Goal: Task Accomplishment & Management: Use online tool/utility

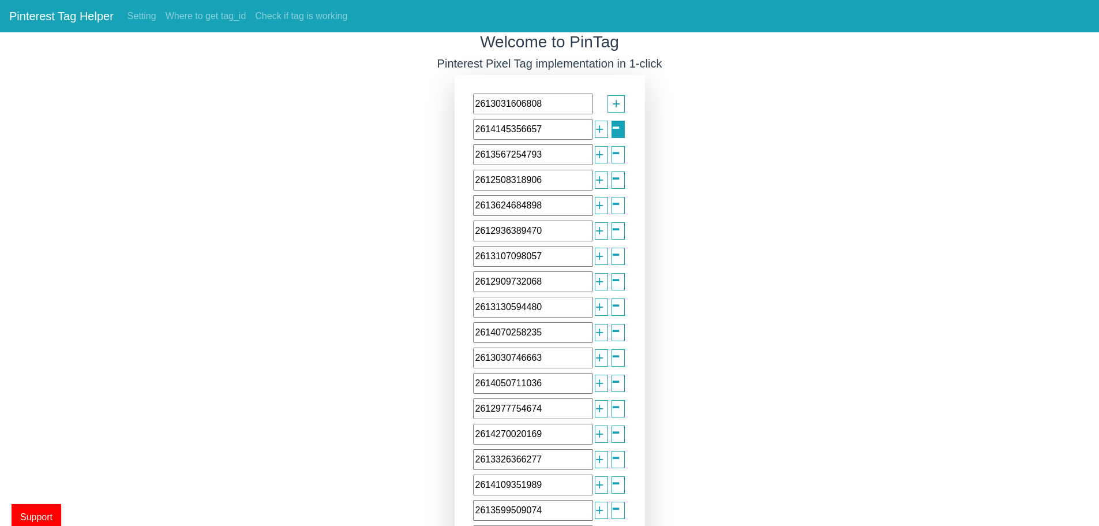
click at [612, 128] on span "-" at bounding box center [616, 126] width 9 height 41
type input "2613567254793"
type input "2612508318906"
type input "2613624684898"
type input "2612936389470"
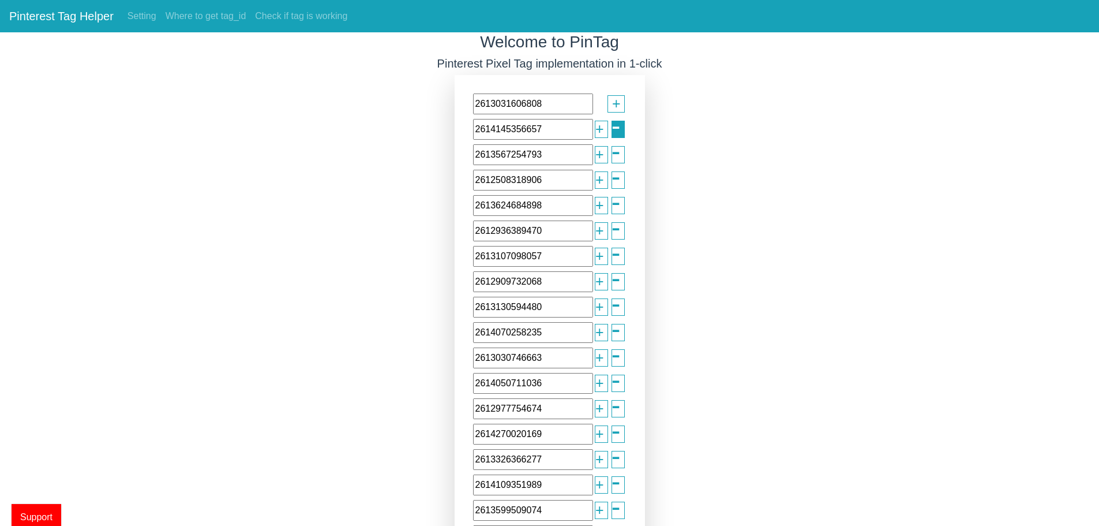
type input "2613107098057"
type input "2612909732068"
type input "2613130594480"
type input "2614070258235"
type input "2613030746663"
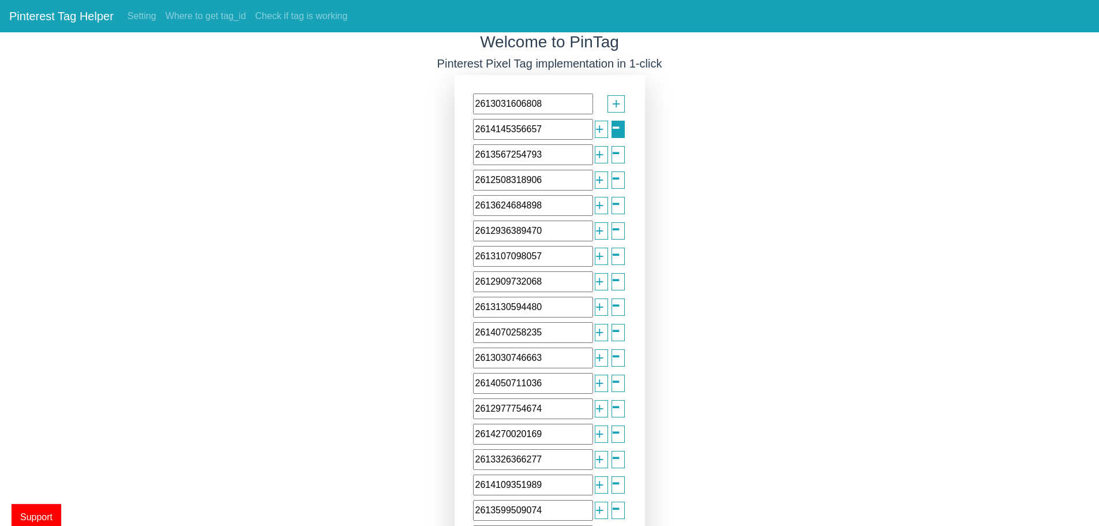
type input "2614050711036"
type input "2612977754674"
type input "2614270020169"
type input "2613326366277"
type input "2614109351989"
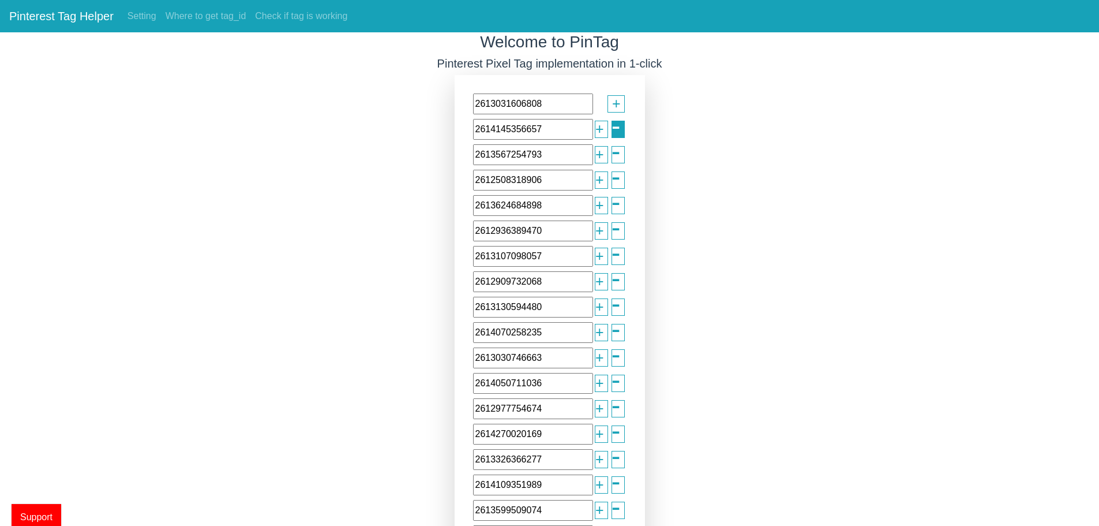
type input "2613599509074"
type input "2612654285434"
type input "2613267303786"
type input "2613424145904"
type input "2613751160144"
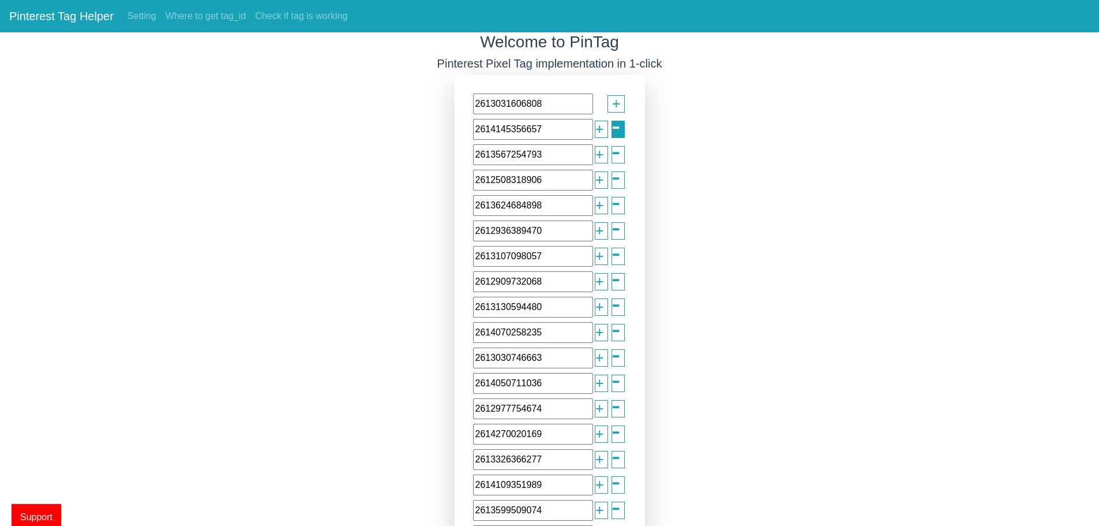
type input "2612384571101"
click at [613, 128] on span "-" at bounding box center [616, 126] width 9 height 41
type input "2612508318906"
type input "2613624684898"
type input "2612936389470"
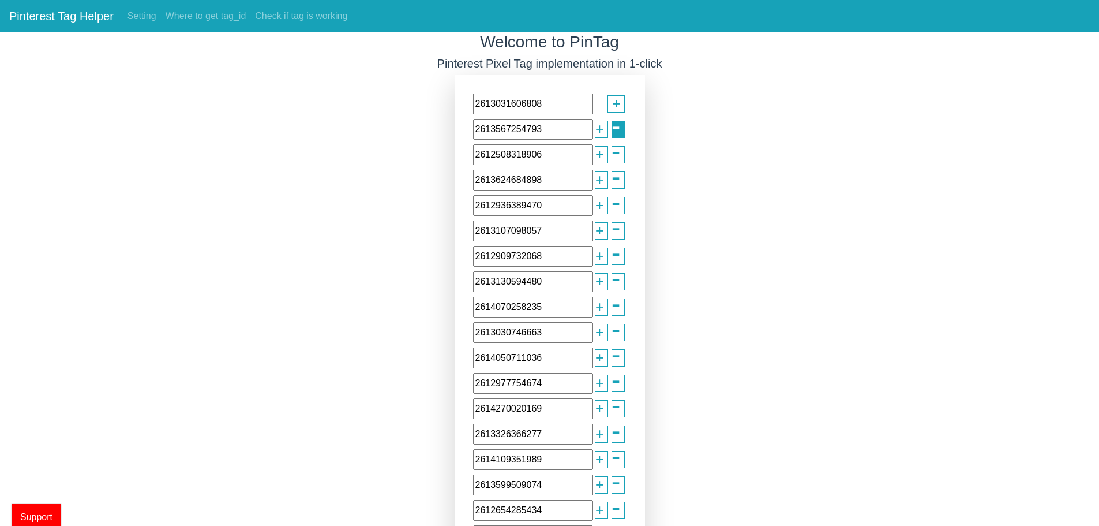
type input "2613107098057"
type input "2612909732068"
type input "2613130594480"
type input "2614070258235"
type input "2613030746663"
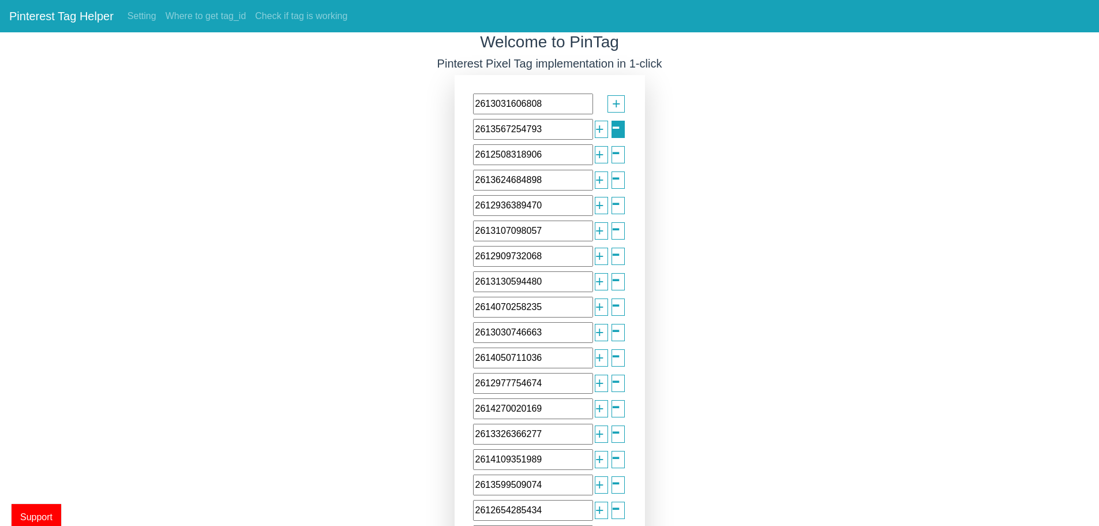
type input "2614050711036"
type input "2612977754674"
type input "2614270020169"
type input "2613326366277"
type input "2614109351989"
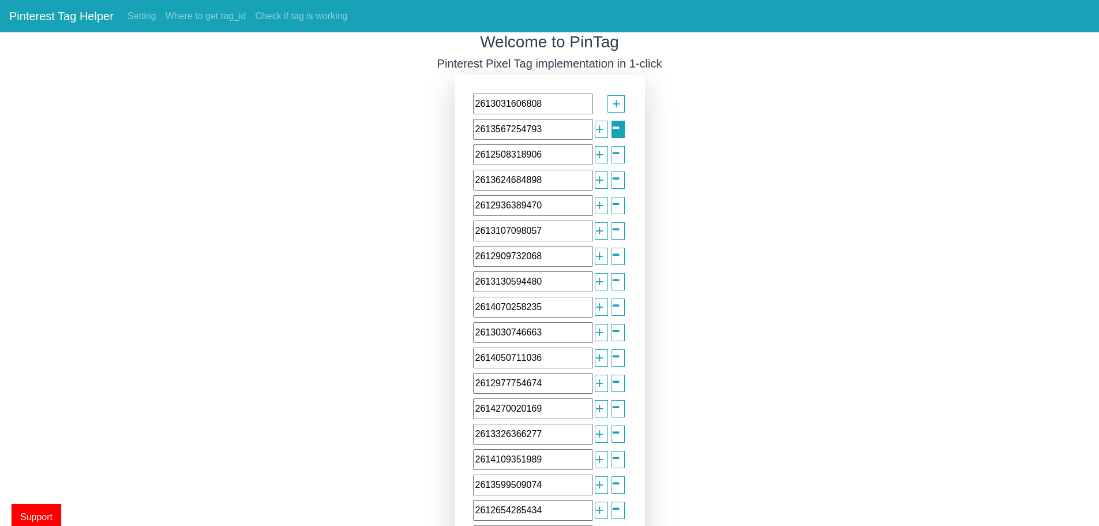
type input "2613599509074"
type input "2612654285434"
type input "2613267303786"
type input "2613424145904"
type input "2613751160144"
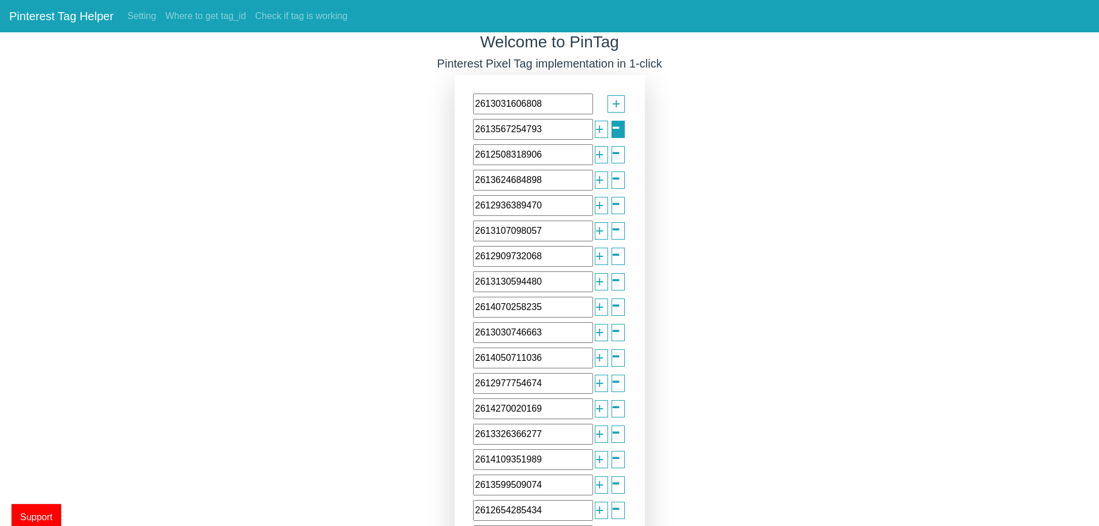
type input "2612384571101"
click at [613, 128] on span "-" at bounding box center [616, 126] width 9 height 41
type input "2613624684898"
type input "2612936389470"
type input "2613107098057"
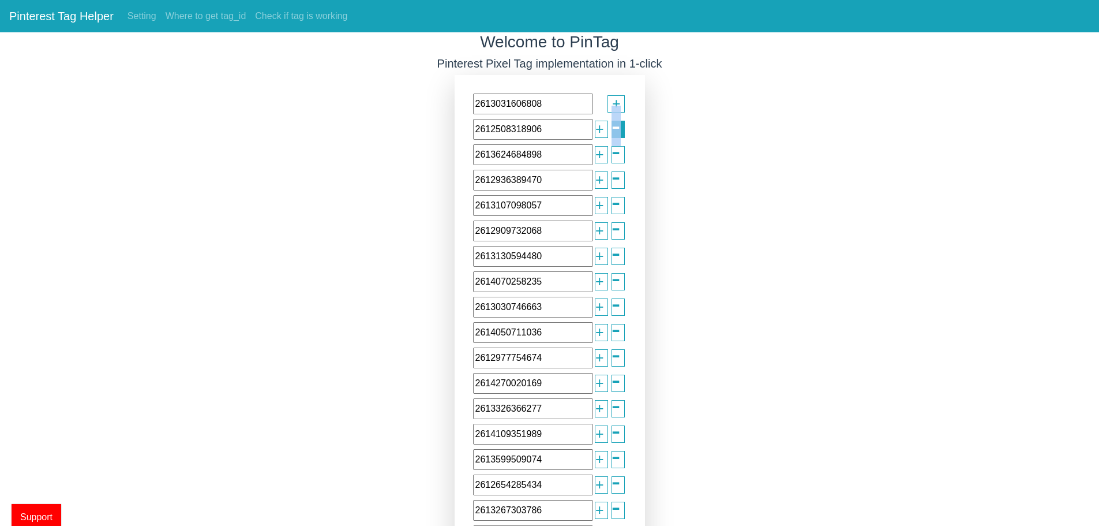
type input "2612909732068"
type input "2613130594480"
type input "2614070258235"
type input "2613030746663"
type input "2614050711036"
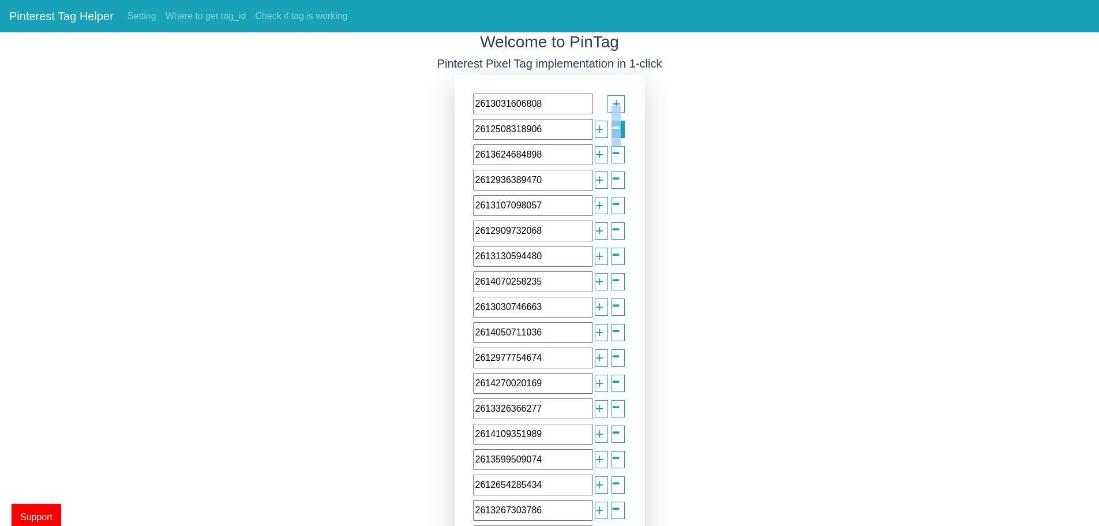
type input "2612977754674"
type input "2614270020169"
type input "2613326366277"
type input "2614109351989"
type input "2613599509074"
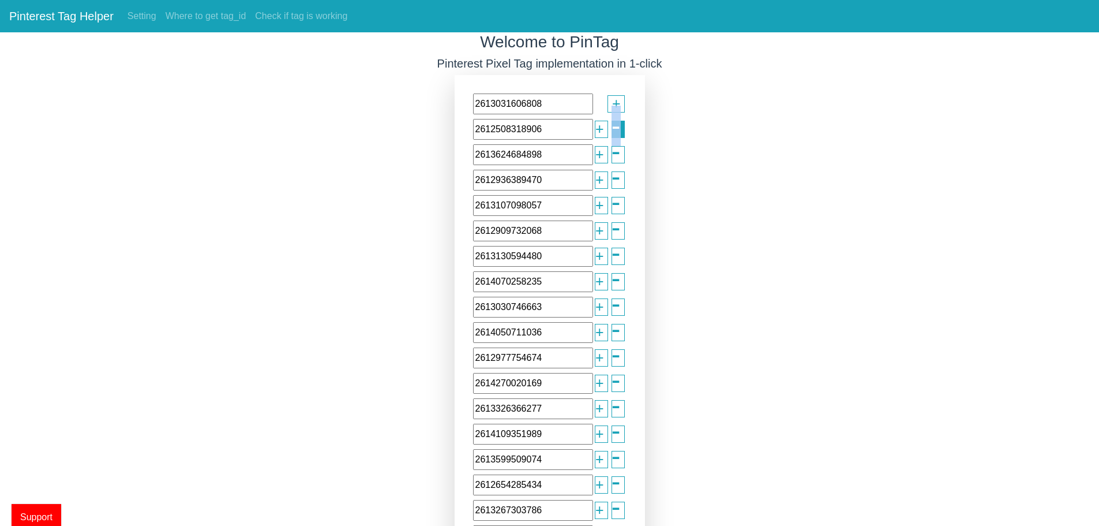
type input "2612654285434"
type input "2613267303786"
type input "2613424145904"
type input "2613751160144"
type input "2612384571101"
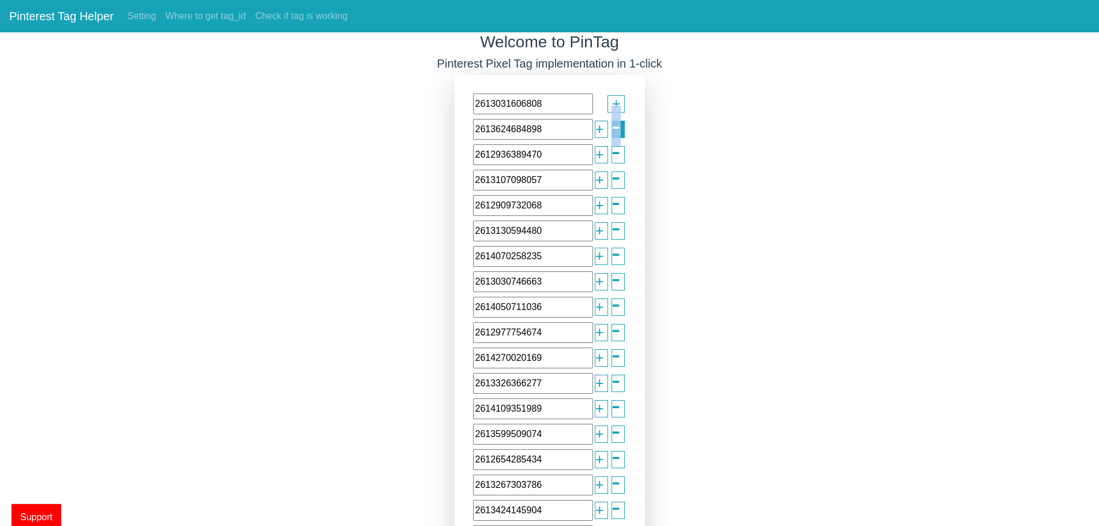
click at [613, 128] on span "-" at bounding box center [616, 126] width 9 height 41
type input "2612936389470"
type input "2613107098057"
type input "2612909732068"
type input "2613130594480"
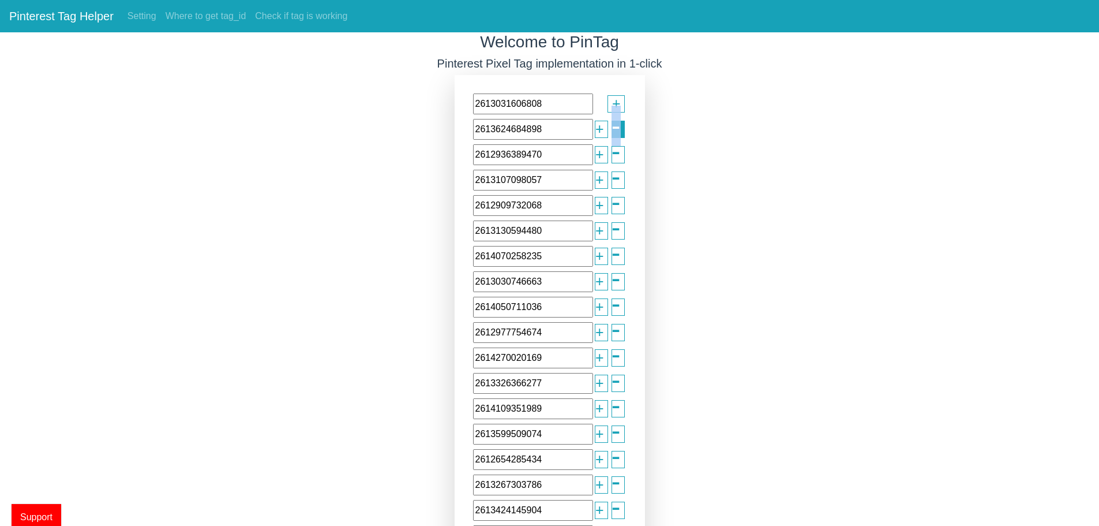
type input "2614070258235"
type input "2613030746663"
type input "2614050711036"
type input "2612977754674"
type input "2614270020169"
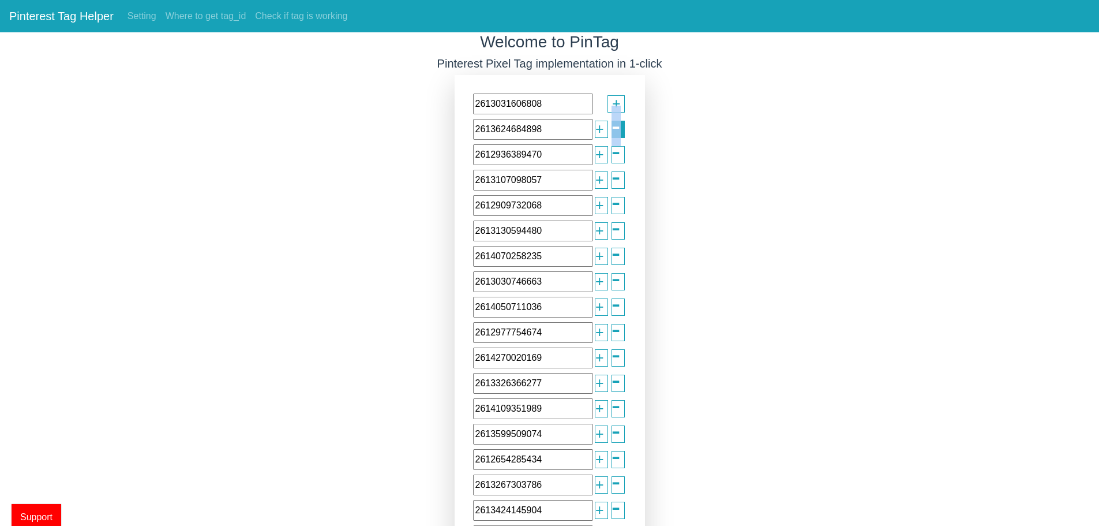
type input "2613326366277"
type input "2614109351989"
type input "2613599509074"
type input "2612654285434"
type input "2613267303786"
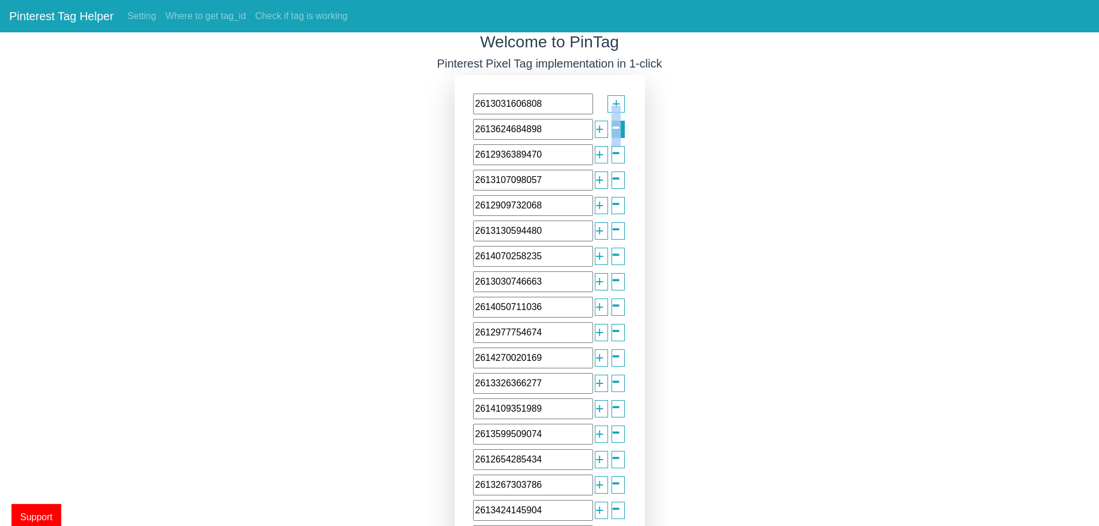
type input "2613424145904"
type input "2613751160144"
type input "2612384571101"
click at [613, 128] on span "-" at bounding box center [616, 126] width 9 height 41
type input "2613107098057"
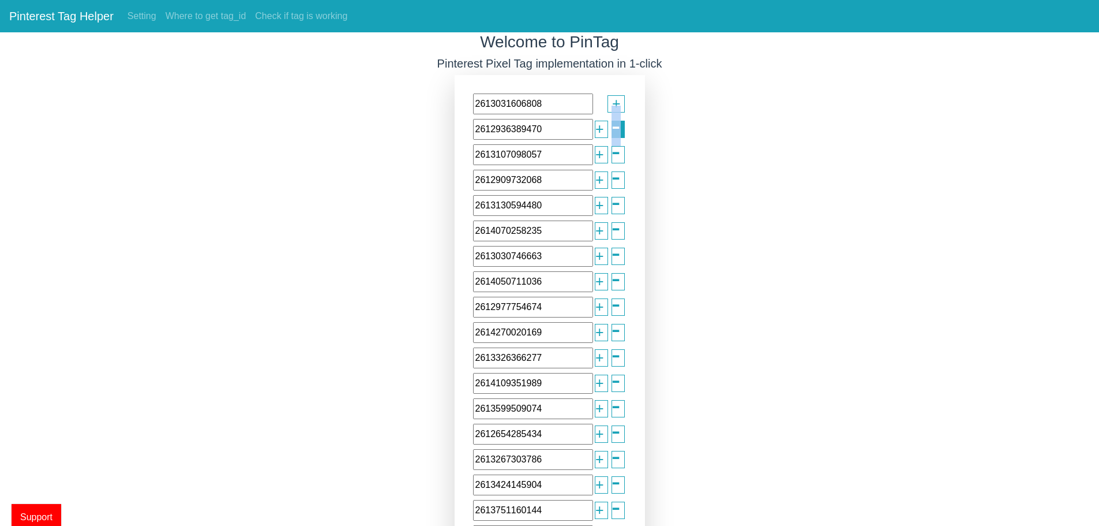
type input "2612909732068"
type input "2613130594480"
type input "2614070258235"
type input "2613030746663"
type input "2614050711036"
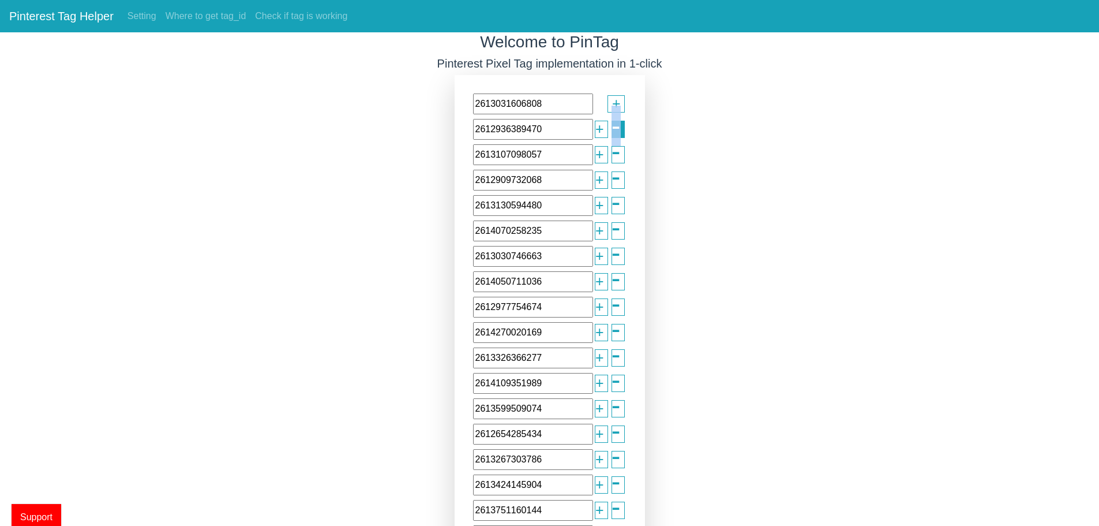
type input "2612977754674"
type input "2614270020169"
type input "2613326366277"
type input "2614109351989"
type input "2613599509074"
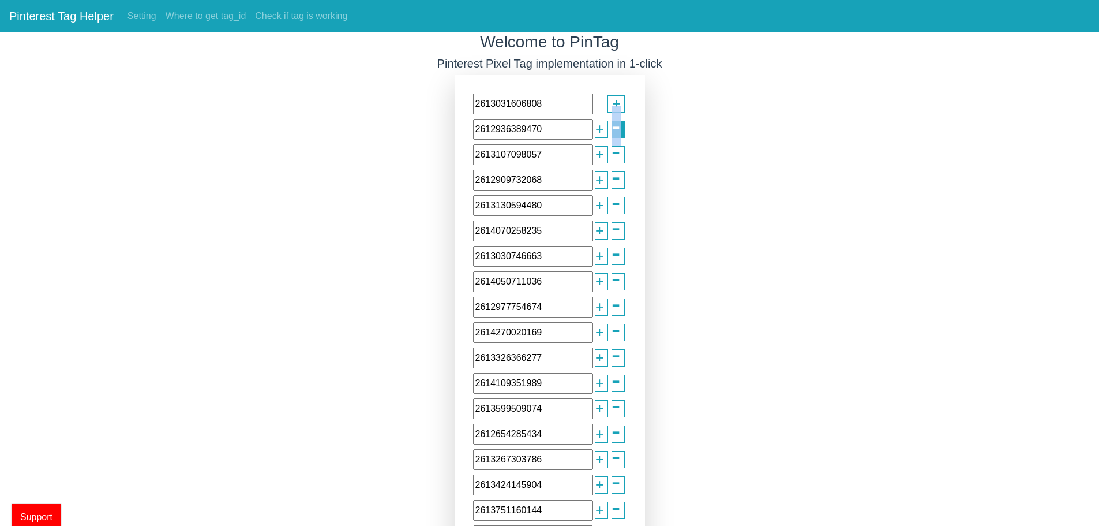
type input "2612654285434"
type input "2613267303786"
type input "2613424145904"
type input "2613751160144"
type input "2612384571101"
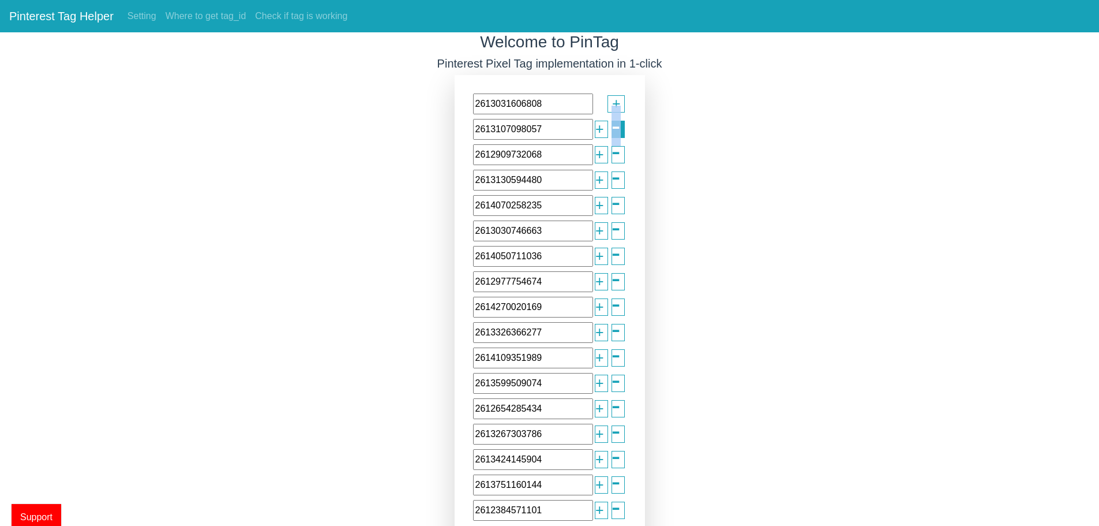
click at [613, 128] on span "-" at bounding box center [616, 126] width 9 height 41
type input "2612909732068"
type input "2613130594480"
type input "2614070258235"
type input "2613030746663"
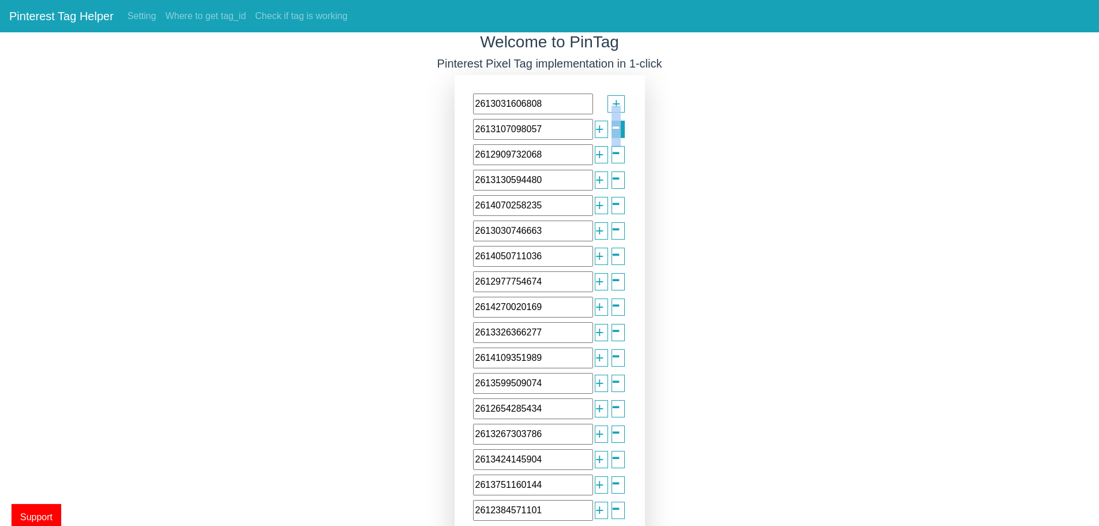
type input "2614050711036"
type input "2612977754674"
type input "2614270020169"
type input "2613326366277"
type input "2614109351989"
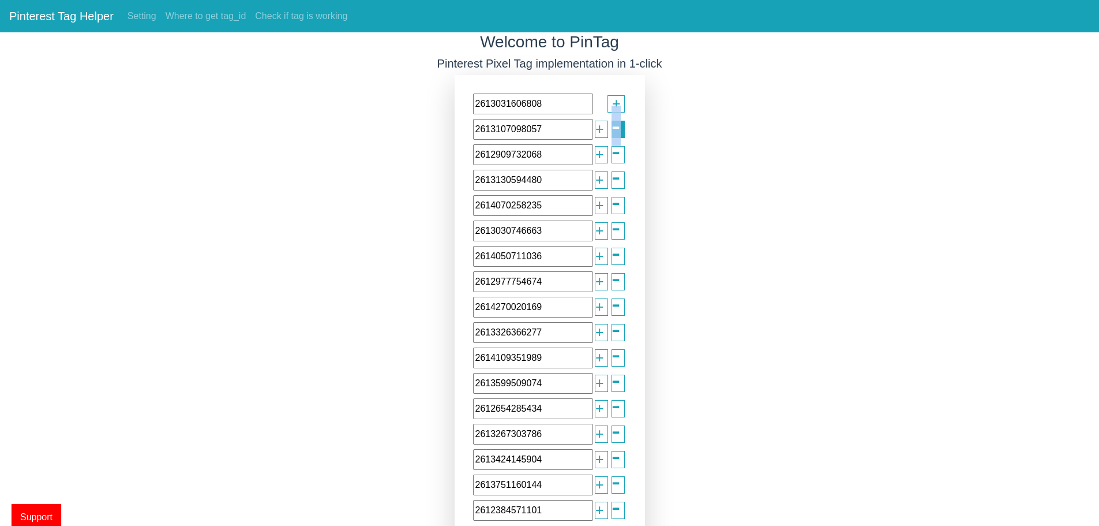
type input "2613599509074"
type input "2612654285434"
type input "2613267303786"
type input "2613424145904"
type input "2613751160144"
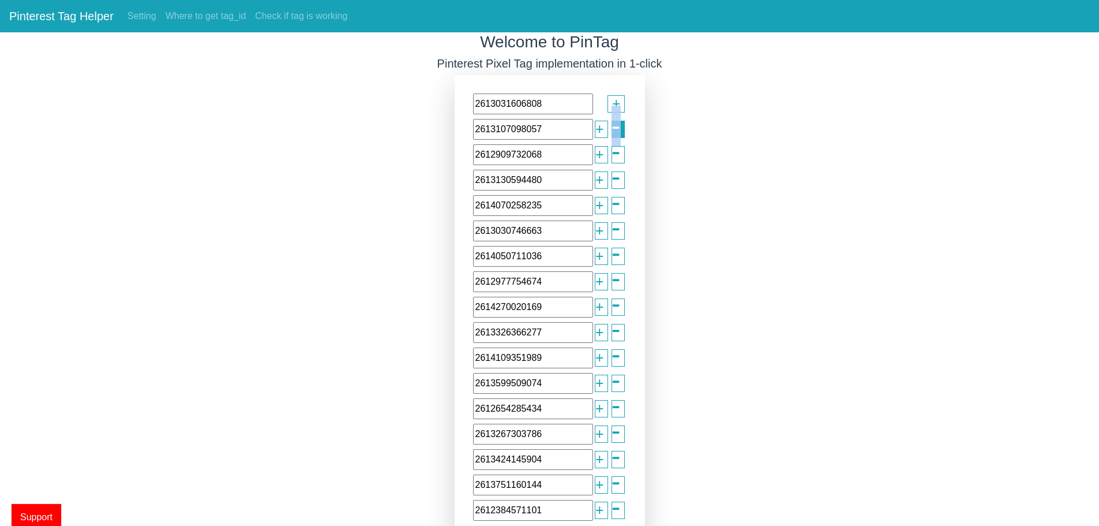
type input "2612384571101"
click at [613, 128] on span "-" at bounding box center [616, 126] width 9 height 41
type input "2613130594480"
type input "2614070258235"
type input "2613030746663"
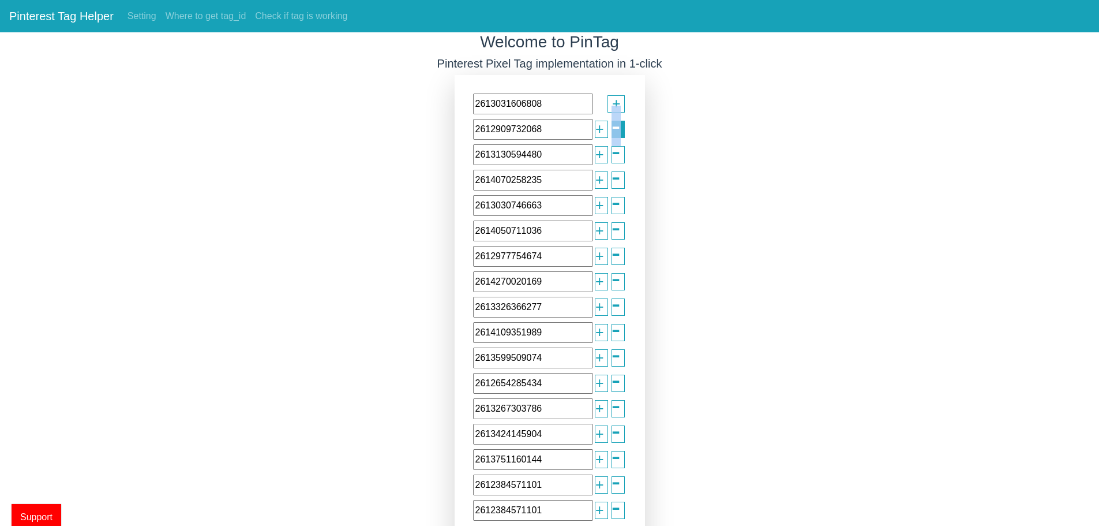
type input "2614050711036"
type input "2612977754674"
type input "2614270020169"
type input "2613326366277"
type input "2614109351989"
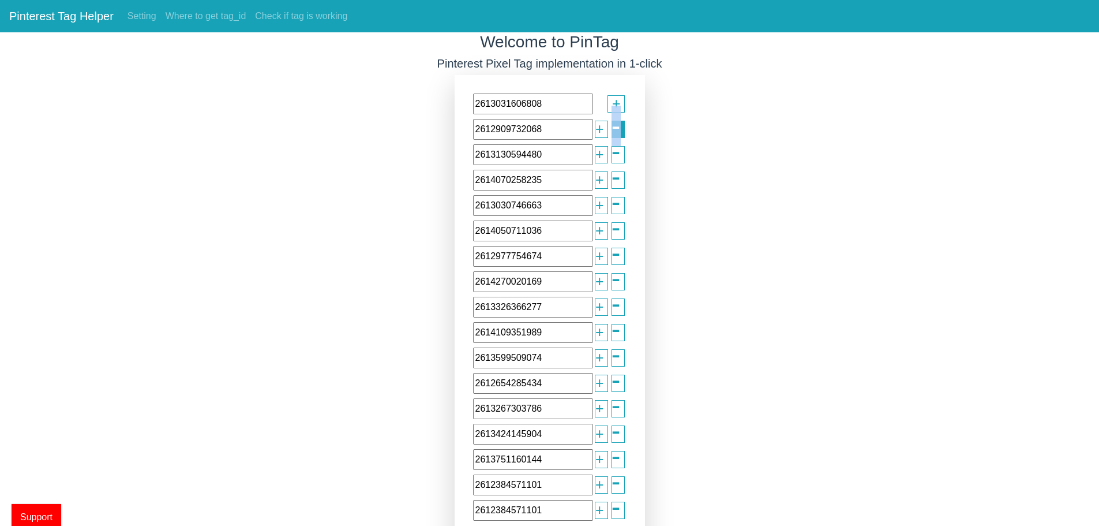
type input "2613599509074"
type input "2612654285434"
type input "2613267303786"
type input "2613424145904"
type input "2613751160144"
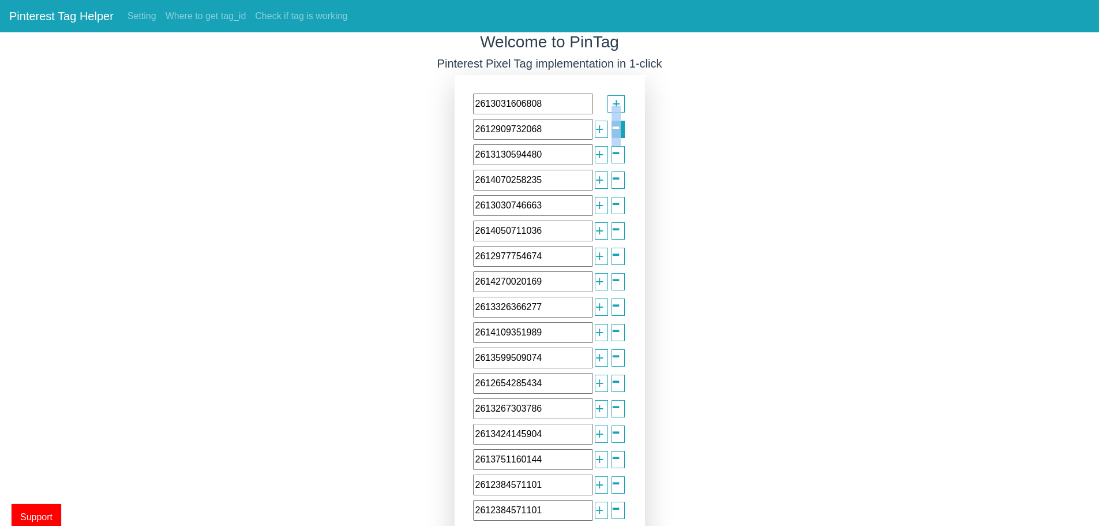
type input "2612384571101"
click at [613, 130] on span "-" at bounding box center [616, 126] width 9 height 41
type input "2614070258235"
type input "2613030746663"
type input "2614050711036"
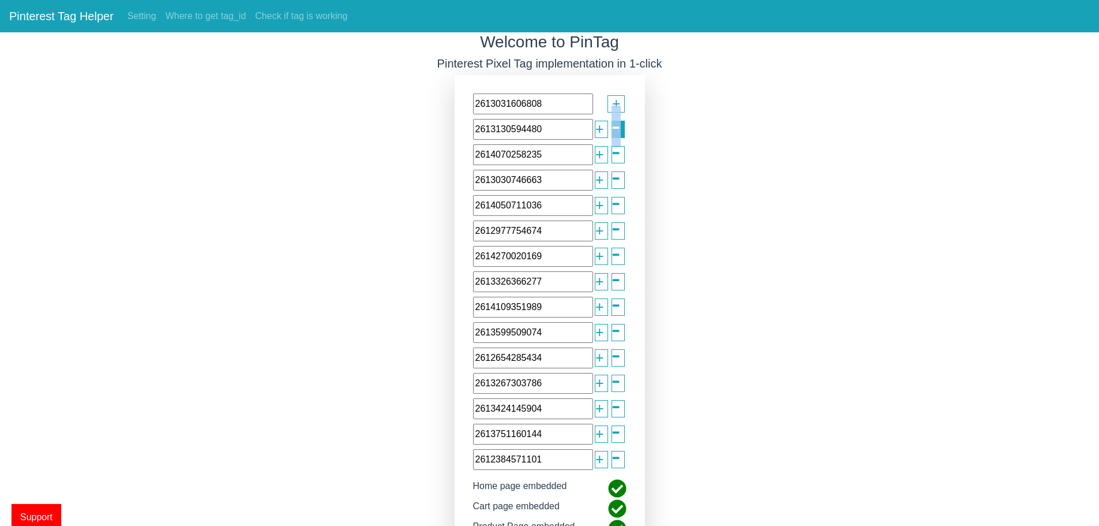
type input "2612977754674"
type input "2614270020169"
type input "2613326366277"
type input "2614109351989"
type input "2613599509074"
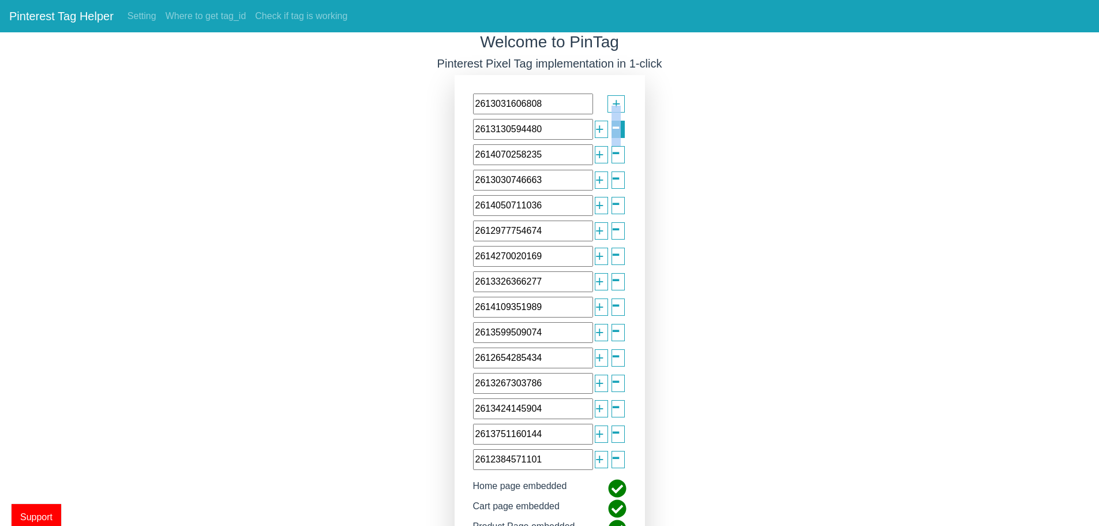
type input "2612654285434"
type input "2613267303786"
type input "2613424145904"
type input "2613751160144"
type input "2612384571101"
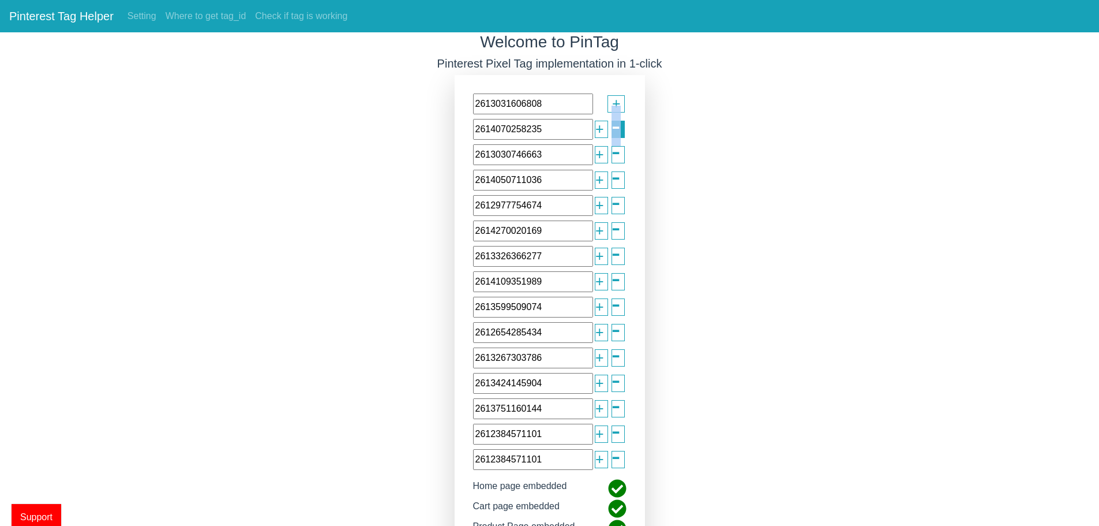
click at [613, 130] on span "-" at bounding box center [616, 126] width 9 height 41
type input "2613030746663"
type input "2614050711036"
type input "2612977754674"
type input "2614270020169"
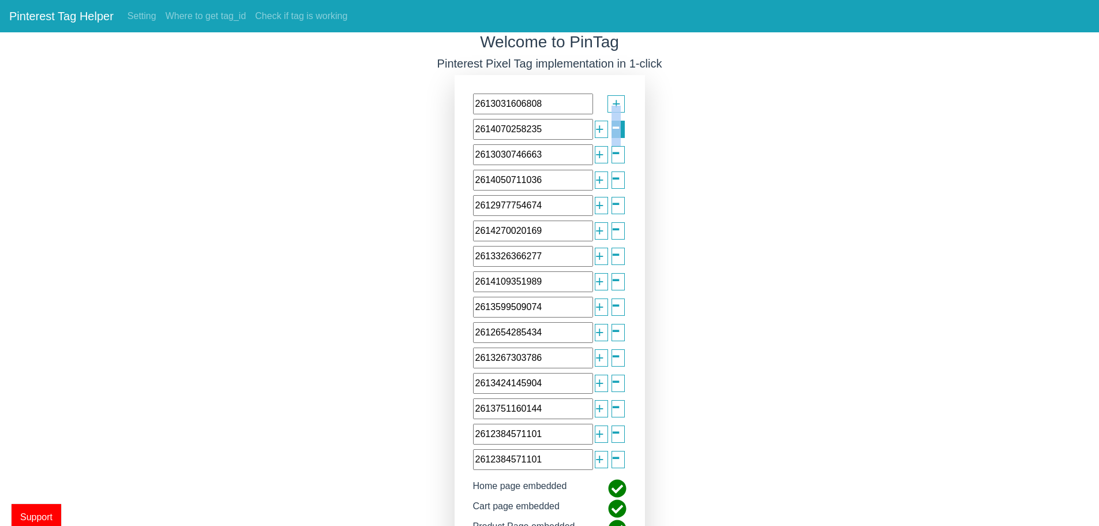
type input "2613326366277"
type input "2614109351989"
type input "2613599509074"
type input "2612654285434"
type input "2613267303786"
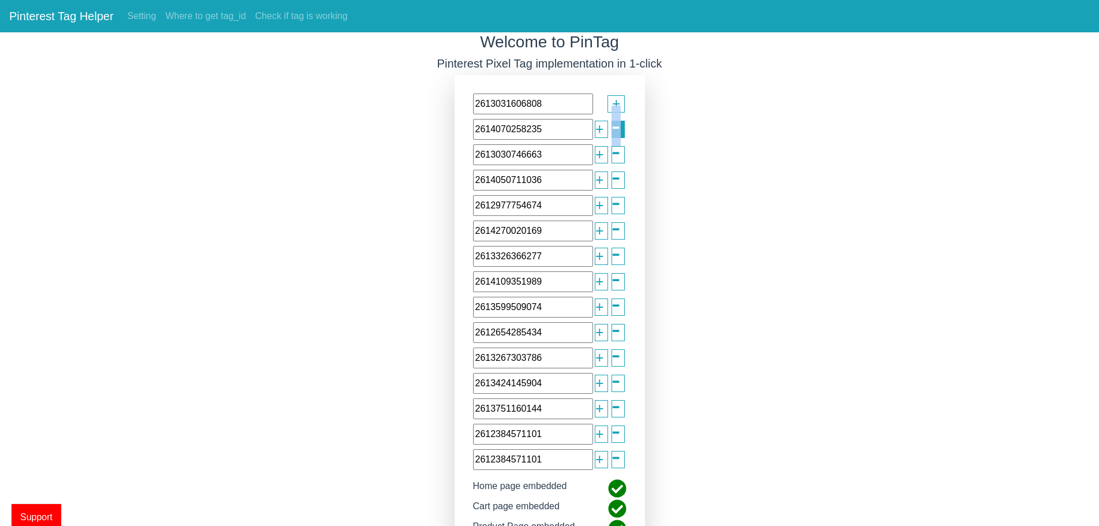
type input "2613424145904"
type input "2613751160144"
type input "2612384571101"
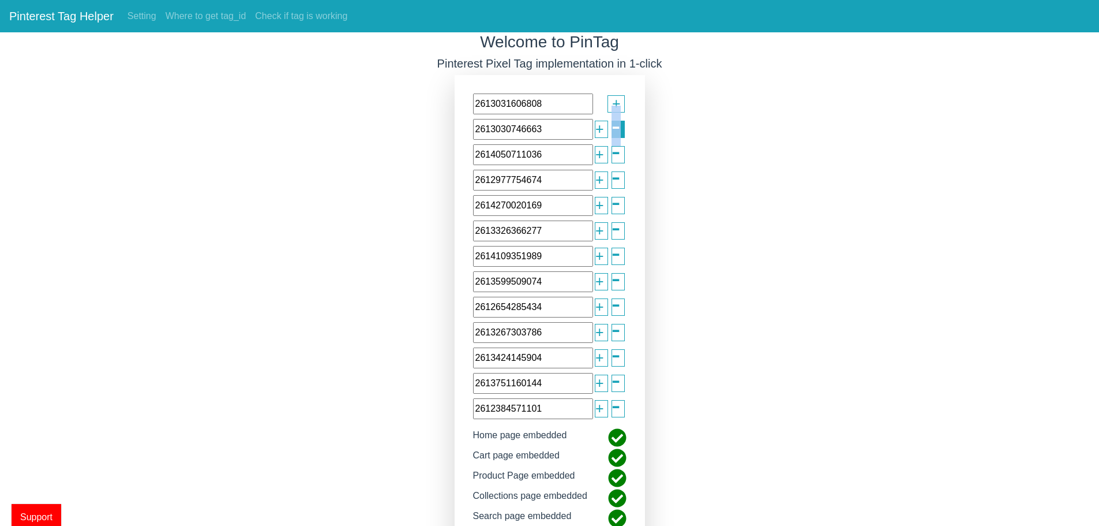
click at [613, 130] on span "-" at bounding box center [616, 126] width 9 height 41
type input "2614050711036"
type input "2612977754674"
type input "2614270020169"
type input "2613326366277"
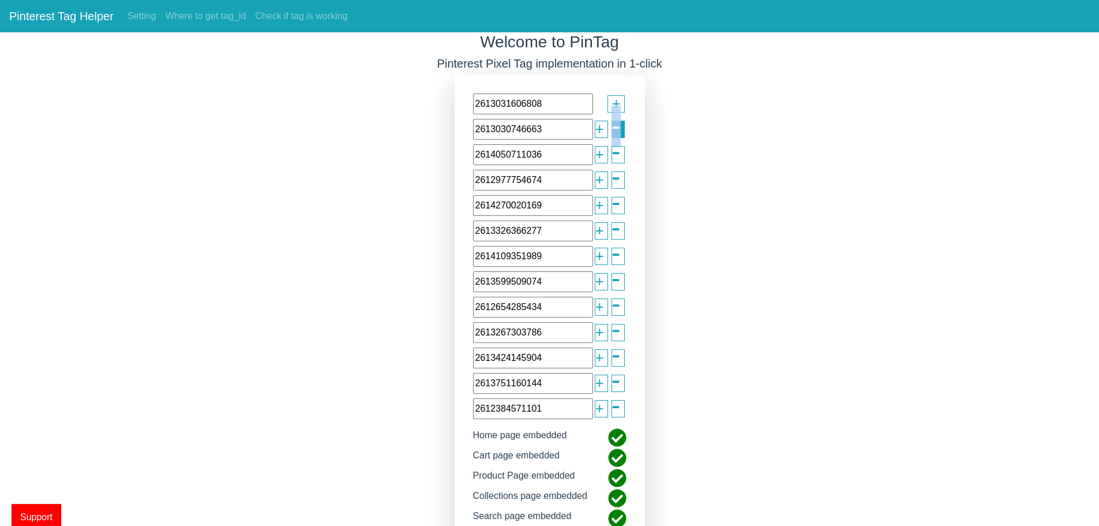
type input "2614109351989"
type input "2613599509074"
type input "2612654285434"
type input "2613267303786"
type input "2613424145904"
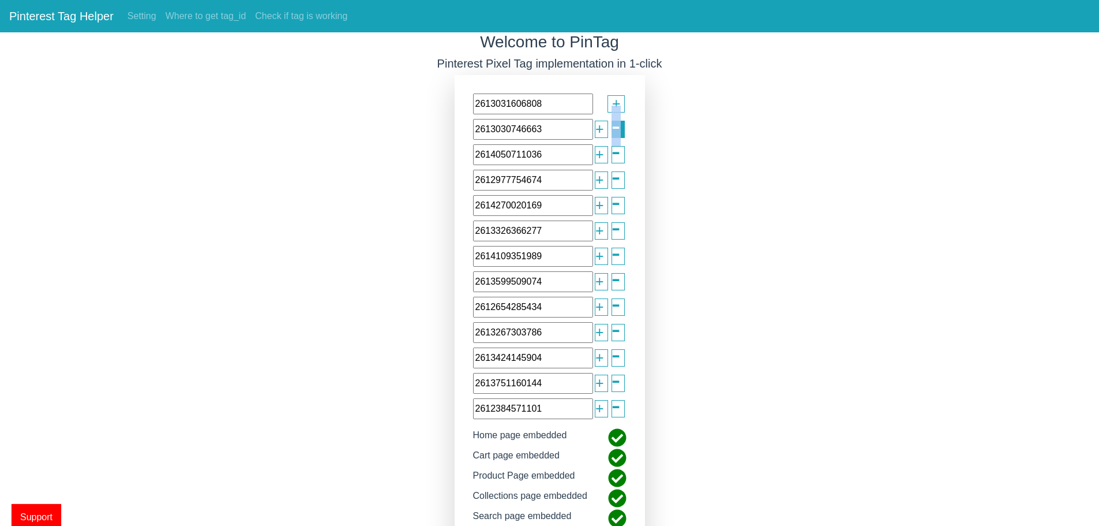
type input "2613751160144"
type input "2612384571101"
click at [613, 130] on span "-" at bounding box center [616, 126] width 9 height 41
type input "2612977754674"
type input "2614270020169"
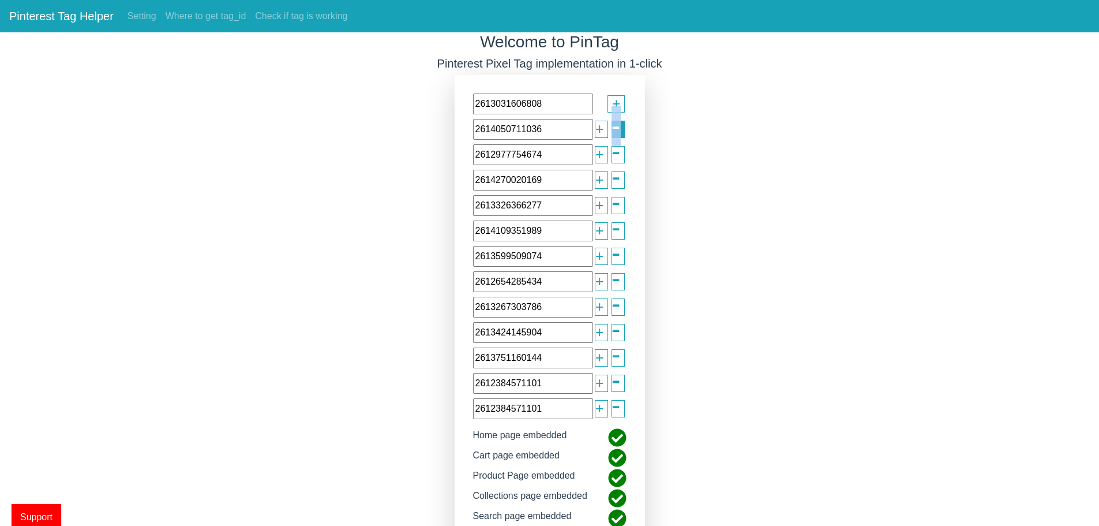
type input "2613326366277"
type input "2614109351989"
type input "2613599509074"
type input "2612654285434"
type input "2613267303786"
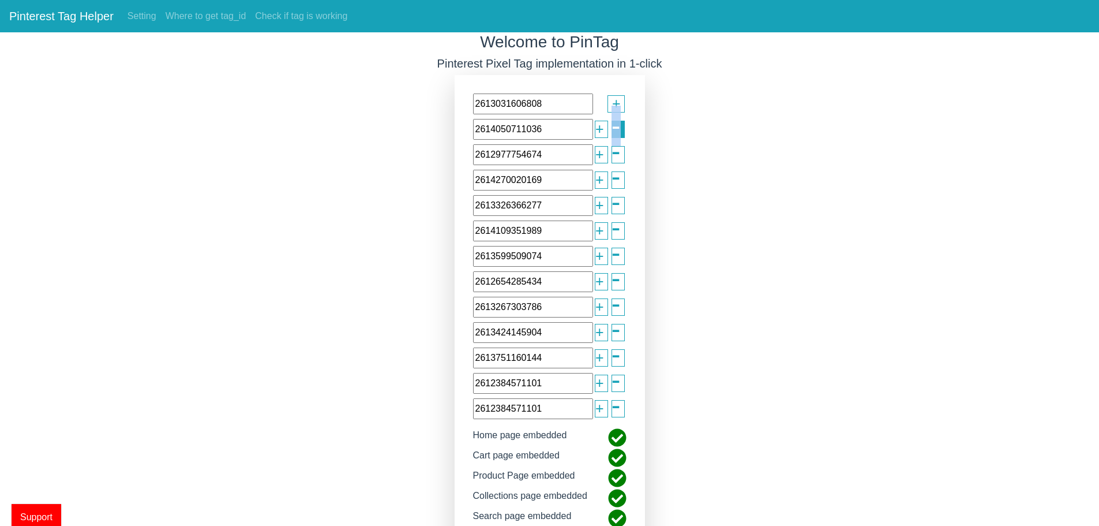
type input "2613424145904"
type input "2613751160144"
type input "2612384571101"
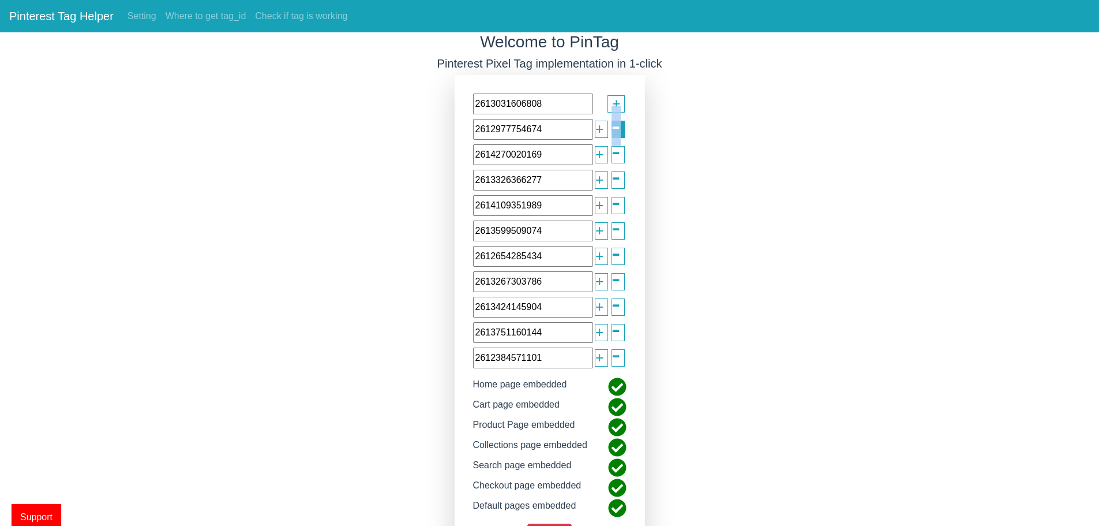
click at [613, 130] on span "-" at bounding box center [616, 126] width 9 height 41
type input "2614270020169"
type input "2613326366277"
type input "2614109351989"
type input "2613599509074"
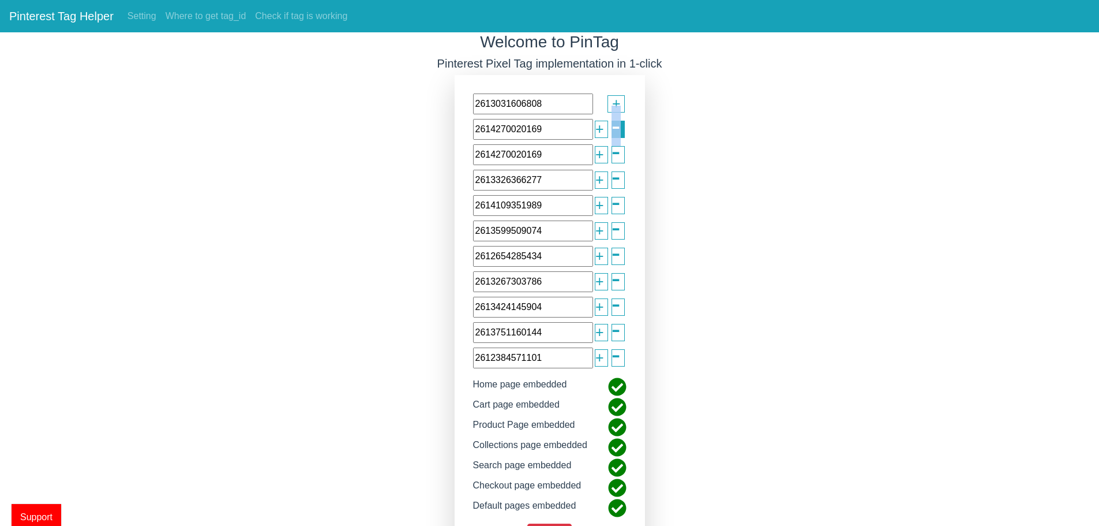
type input "2612654285434"
type input "2613267303786"
type input "2613424145904"
type input "2613751160144"
type input "2612384571101"
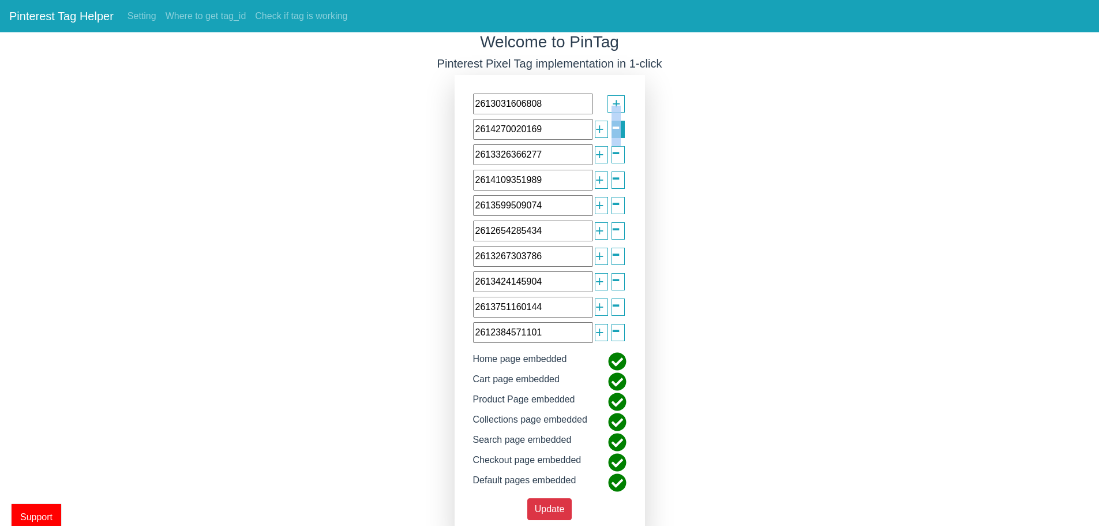
click at [613, 130] on span "-" at bounding box center [616, 126] width 9 height 41
type input "2613326366277"
type input "2614109351989"
type input "2613599509074"
type input "2612654285434"
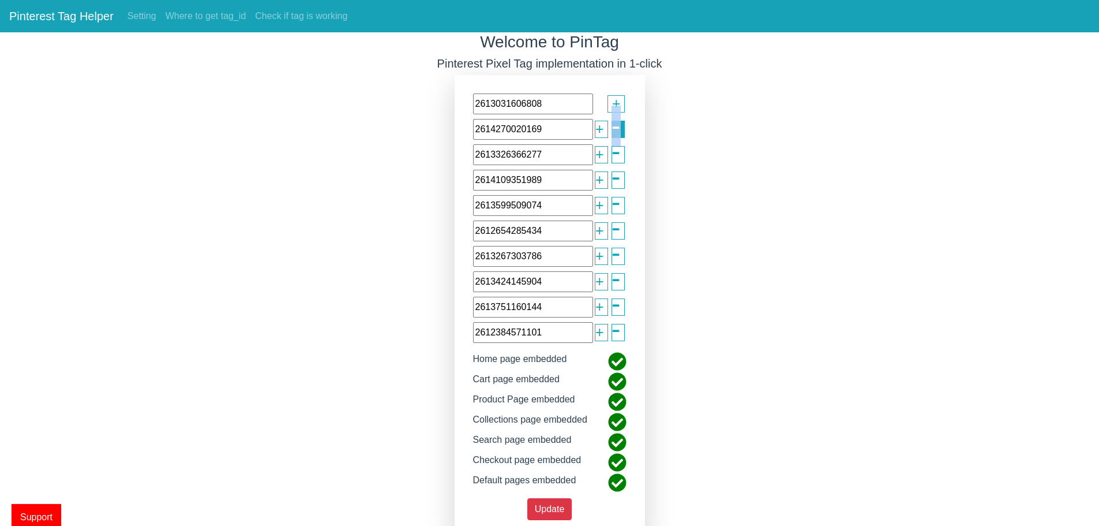
type input "2613267303786"
type input "2613424145904"
type input "2613751160144"
type input "2612384571101"
click at [613, 130] on span "-" at bounding box center [616, 126] width 9 height 41
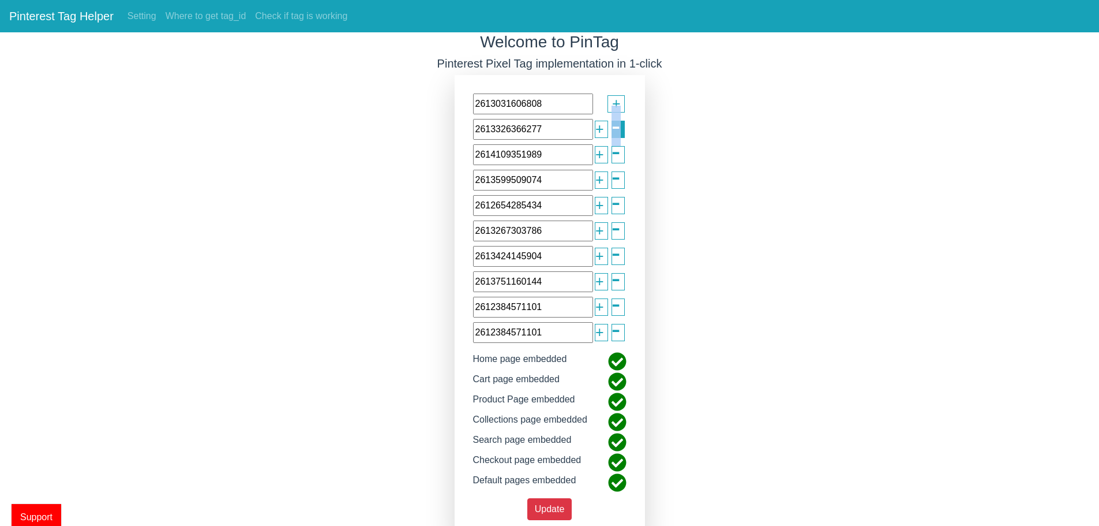
type input "2614109351989"
type input "2613599509074"
type input "2612654285434"
type input "2613267303786"
type input "2613424145904"
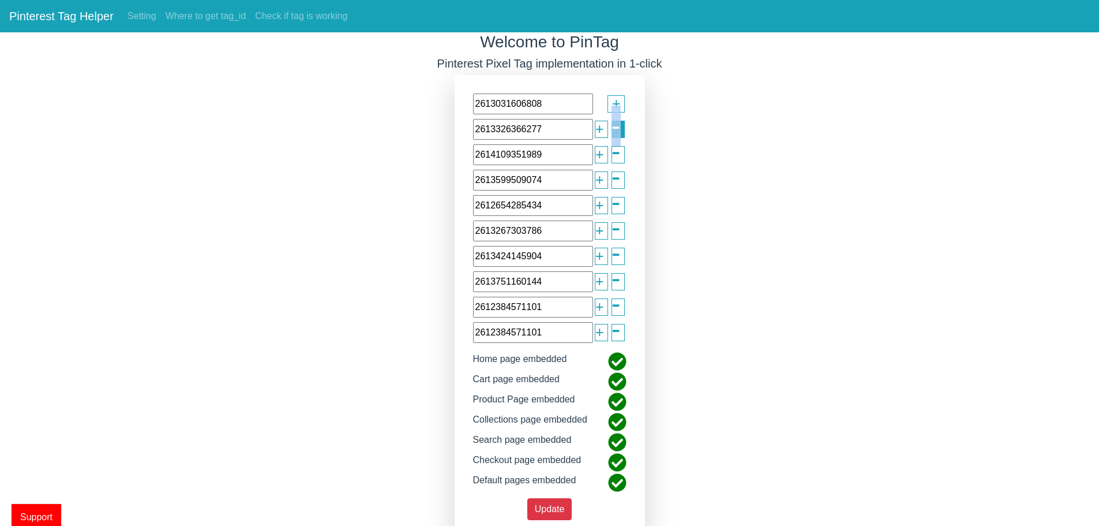
type input "2613751160144"
type input "2612384571101"
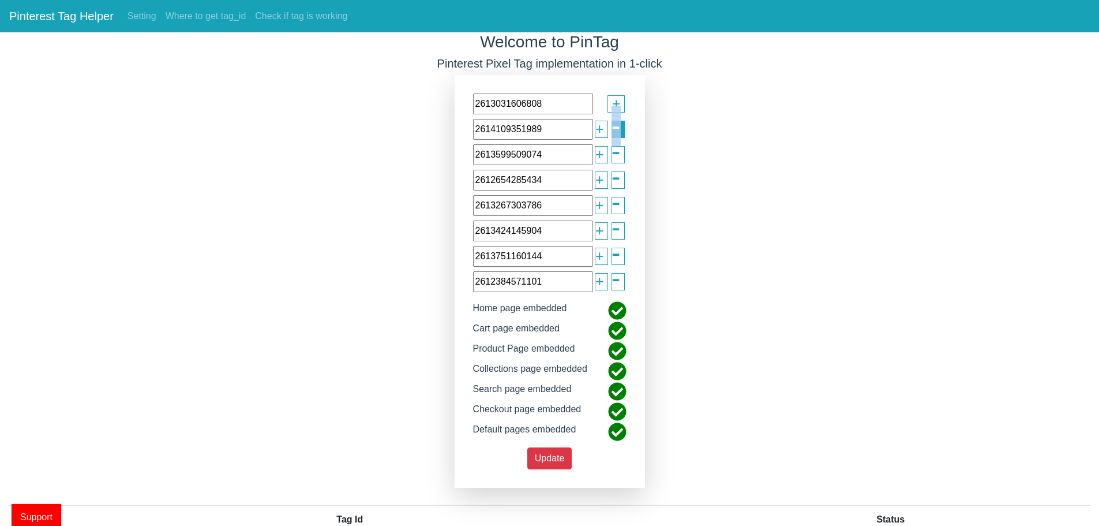
click at [613, 130] on span "-" at bounding box center [616, 126] width 9 height 41
type input "2613599509074"
type input "2612654285434"
type input "2613267303786"
type input "2613424145904"
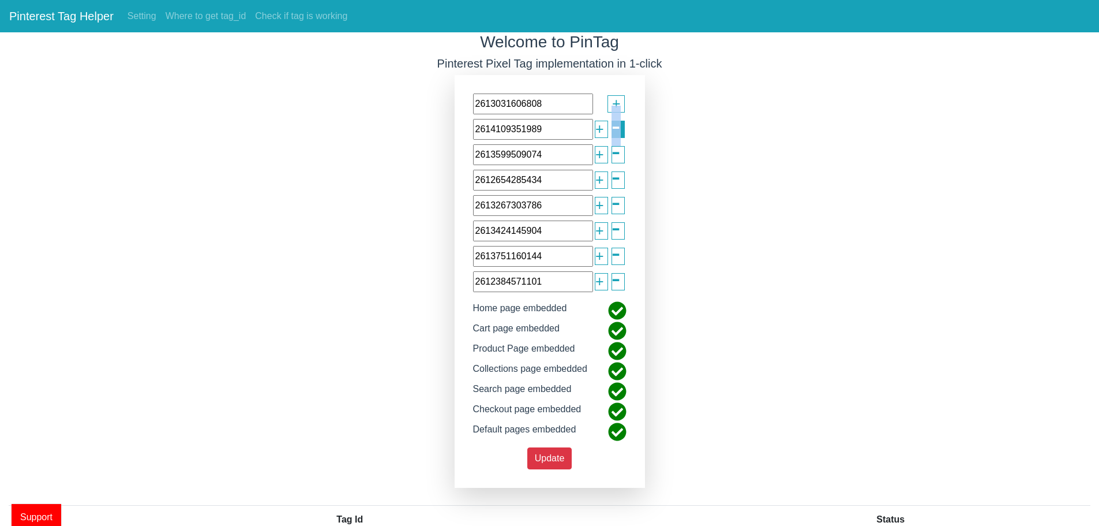
type input "2613751160144"
type input "2612384571101"
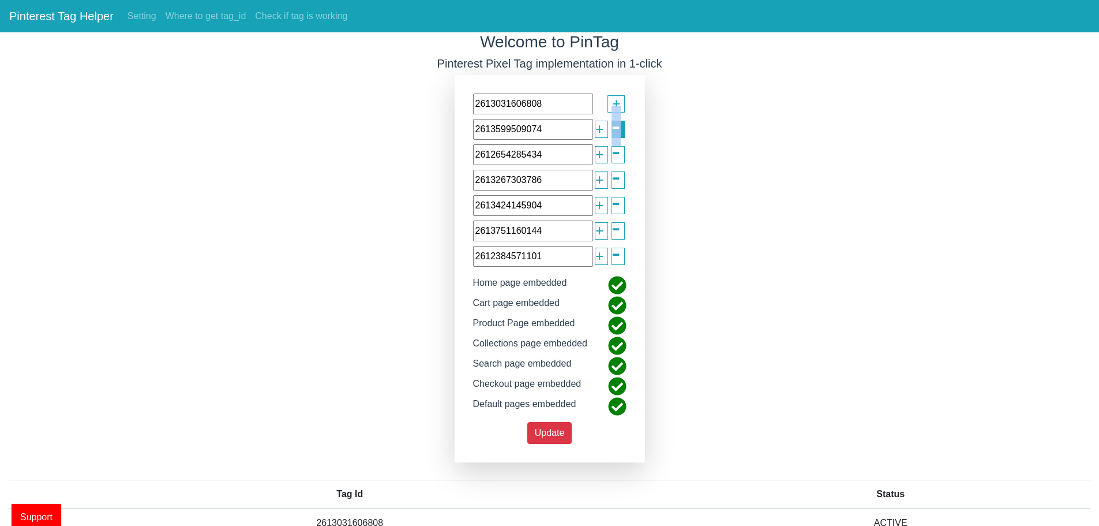
click at [613, 130] on span "-" at bounding box center [616, 126] width 9 height 41
type input "2612654285434"
type input "2613267303786"
type input "2613424145904"
type input "2613751160144"
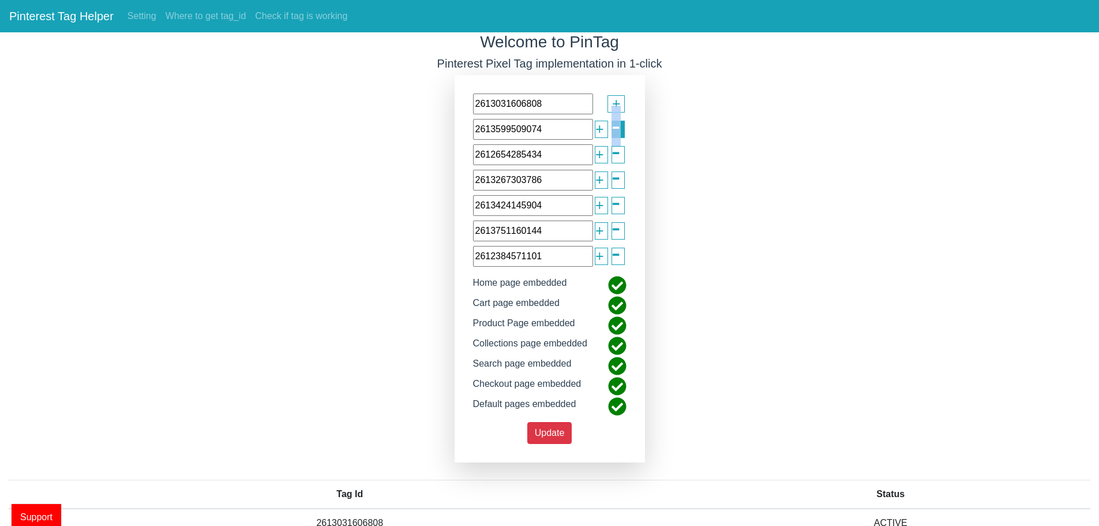
type input "2612384571101"
click at [613, 132] on div "2613031606808 + 2612654285434 + - 2613267303786 + - 2613424145904 + - 261375116…" at bounding box center [550, 268] width 190 height 387
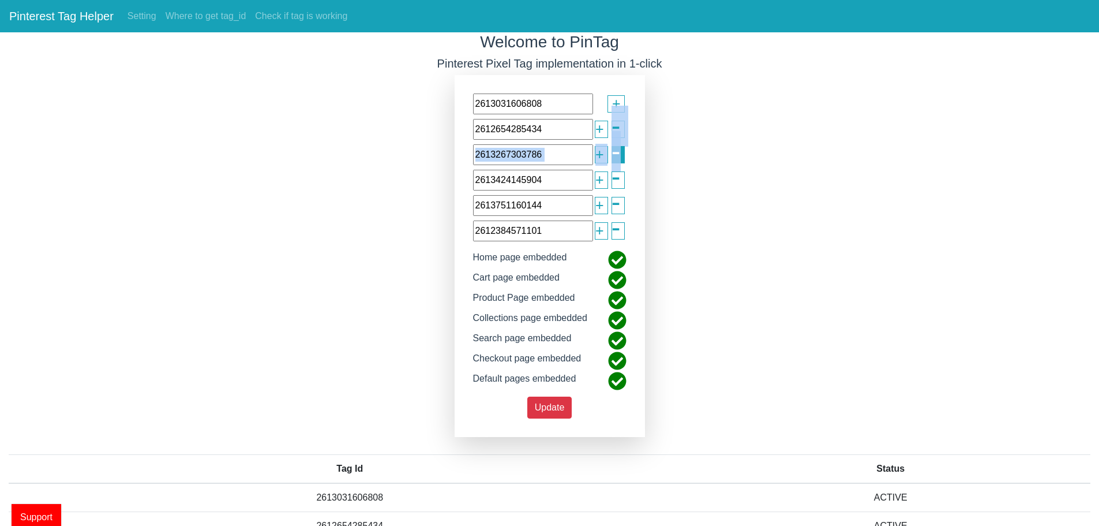
click at [613, 132] on span "-" at bounding box center [616, 151] width 9 height 41
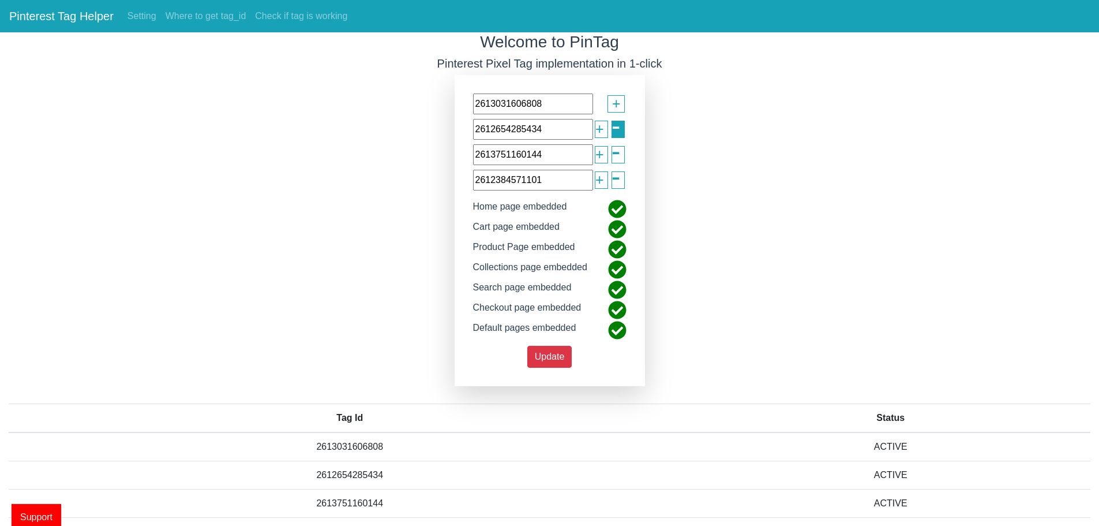
click at [613, 128] on span "-" at bounding box center [616, 126] width 9 height 41
click at [613, 128] on div "2613751160144 + -" at bounding box center [553, 129] width 153 height 21
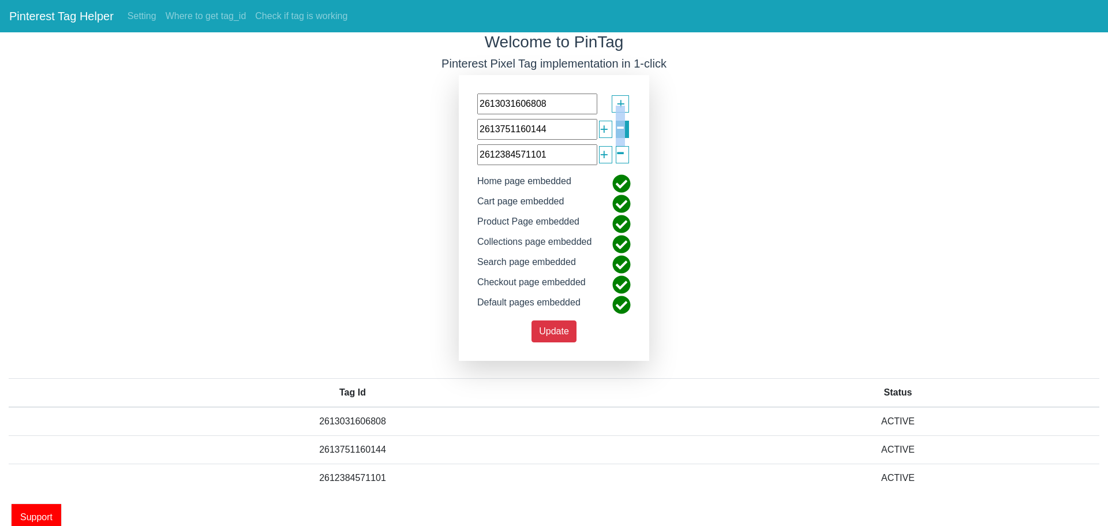
click at [613, 128] on div "2613751160144 + -" at bounding box center [553, 129] width 153 height 21
click at [614, 129] on div "2613751160144 + -" at bounding box center [553, 129] width 153 height 21
click at [616, 129] on span "-" at bounding box center [620, 126] width 9 height 41
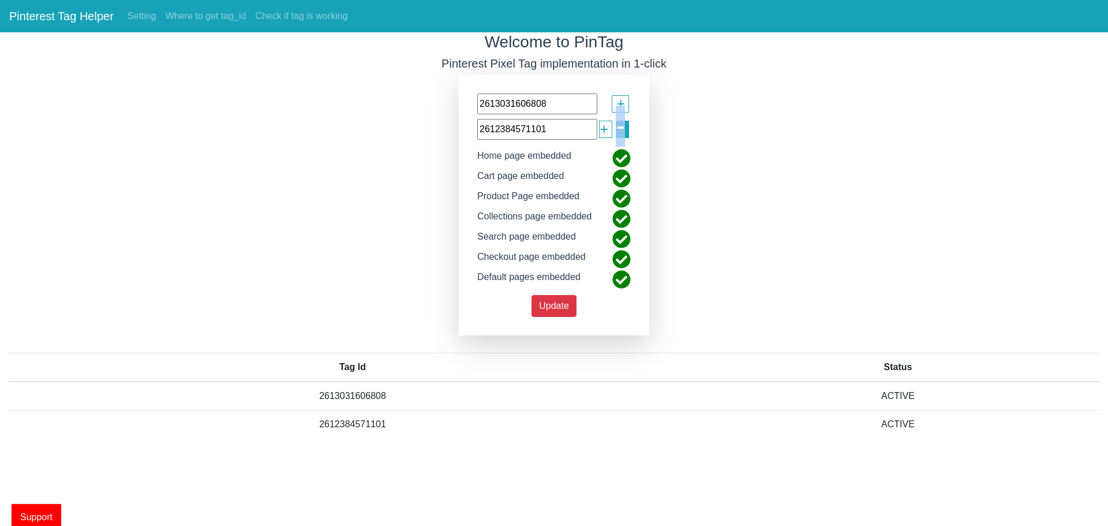
click at [616, 129] on span "-" at bounding box center [620, 126] width 9 height 41
click at [616, 149] on icon at bounding box center [622, 158] width 18 height 18
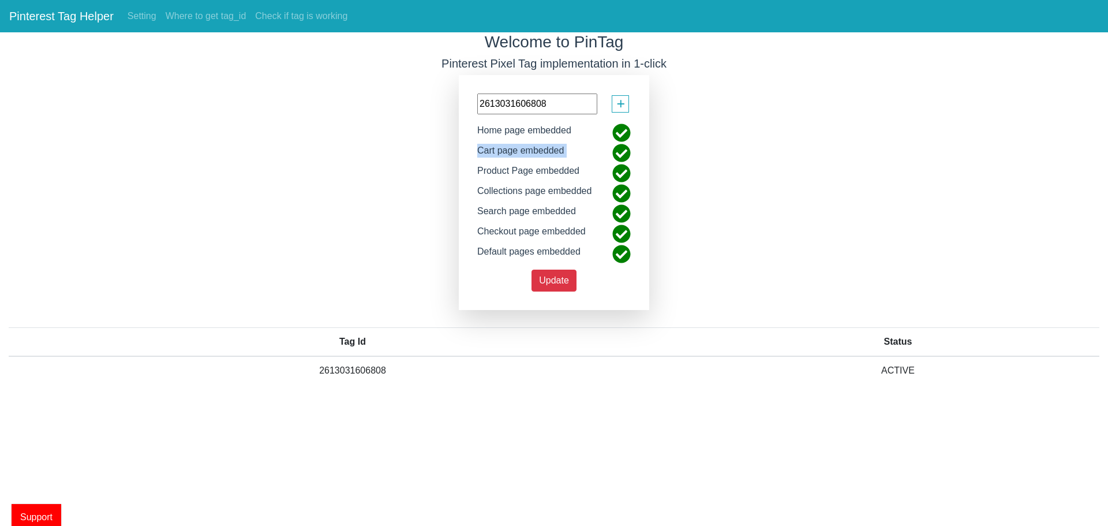
click at [617, 130] on icon at bounding box center [622, 132] width 18 height 18
drag, startPoint x: 549, startPoint y: 103, endPoint x: 314, endPoint y: 128, distance: 235.5
click at [359, 124] on div "Welcome to PinTag Pinterest Pixel Tag implementation in 1-click 2613031606808 +…" at bounding box center [554, 217] width 1108 height 370
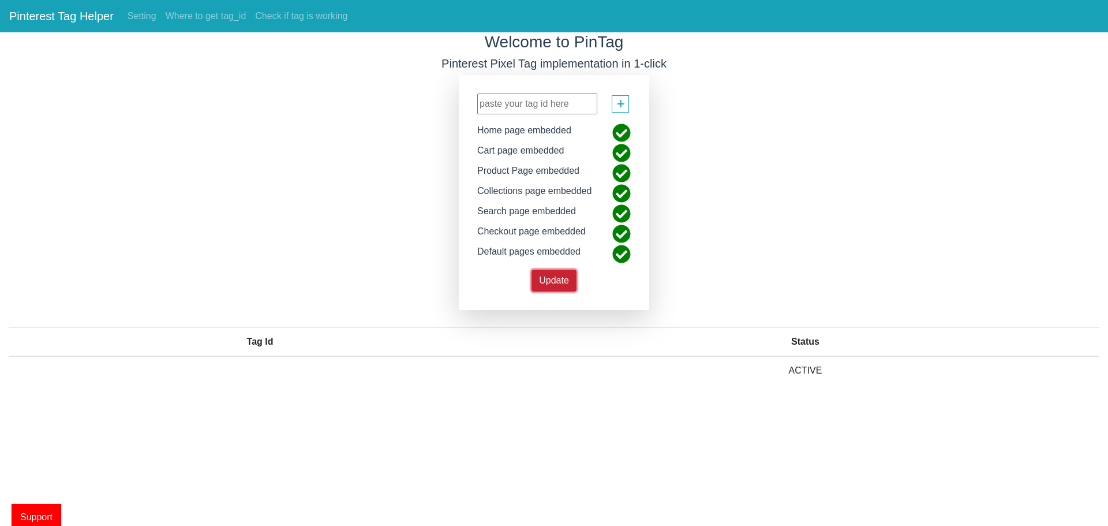
click at [547, 288] on button "Update" at bounding box center [553, 280] width 45 height 22
